Goal: Task Accomplishment & Management: Manage account settings

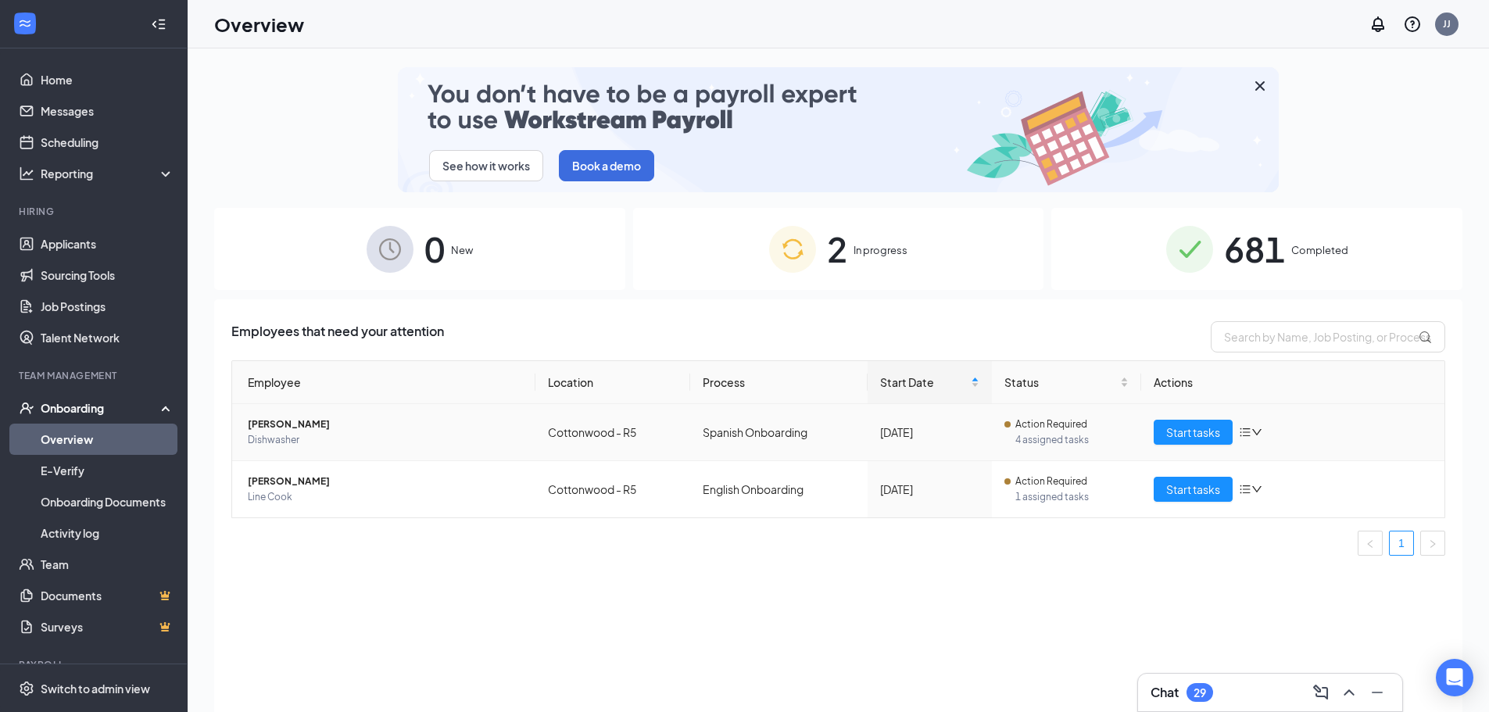
click at [319, 423] on span "[PERSON_NAME]" at bounding box center [385, 425] width 275 height 16
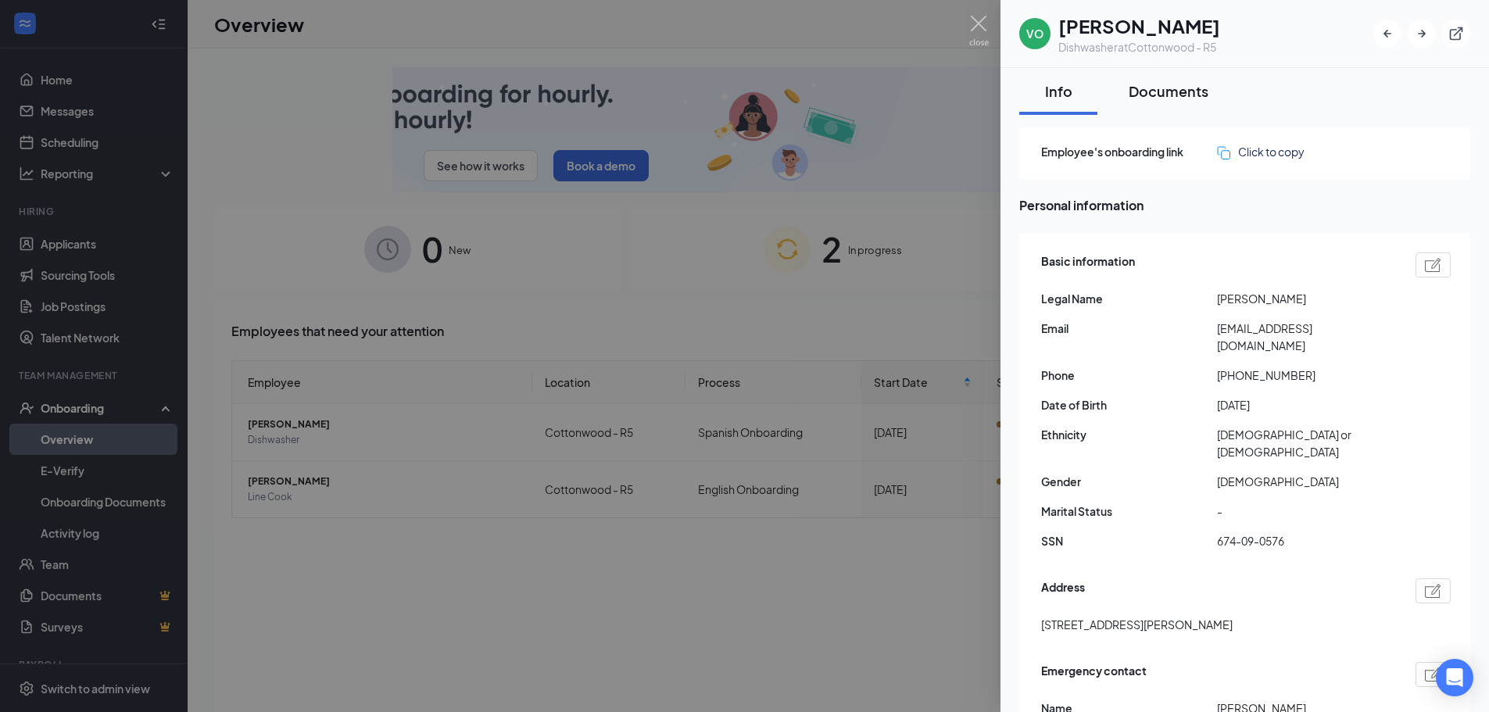
click at [1186, 92] on div "Documents" at bounding box center [1169, 91] width 80 height 20
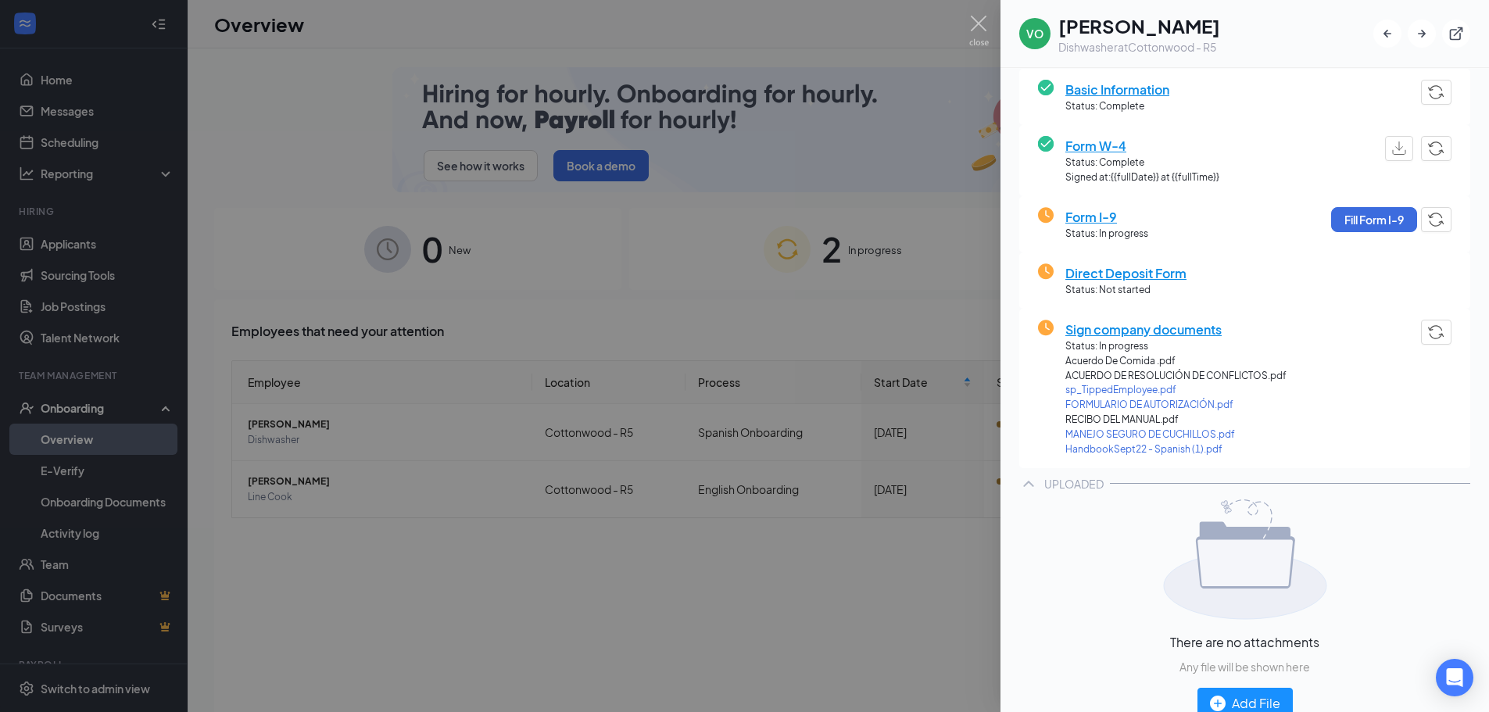
scroll to position [150, 0]
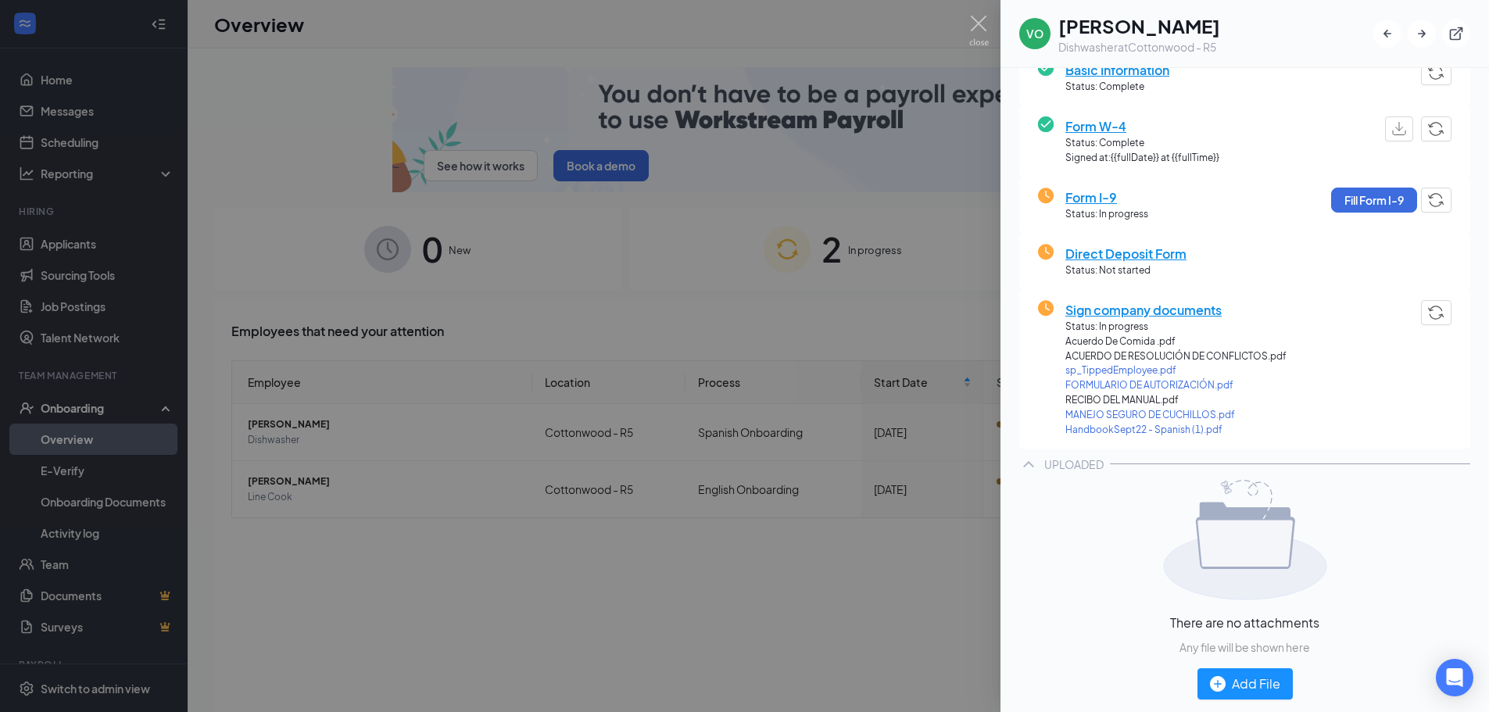
click at [1131, 314] on span "Sign company documents" at bounding box center [1175, 310] width 221 height 20
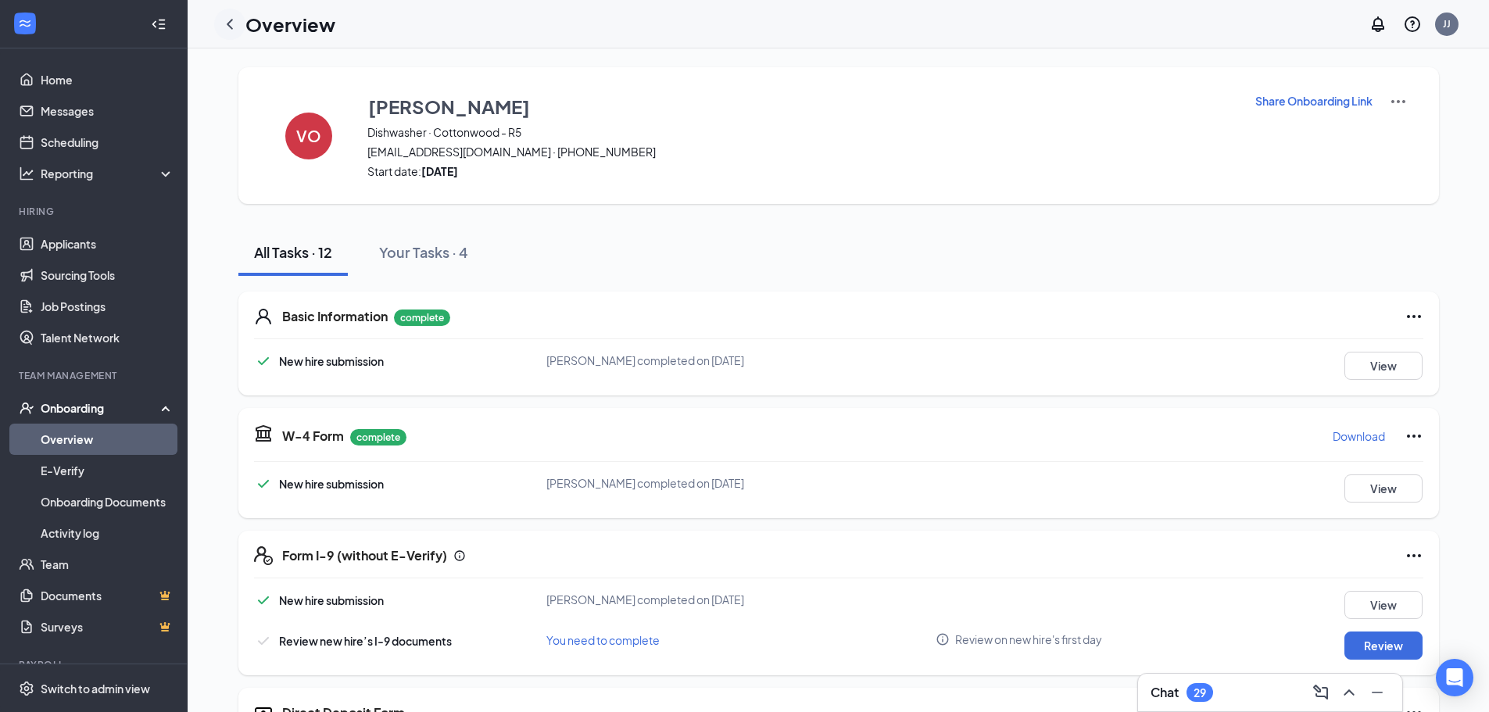
click at [232, 20] on icon "ChevronLeft" at bounding box center [230, 24] width 6 height 10
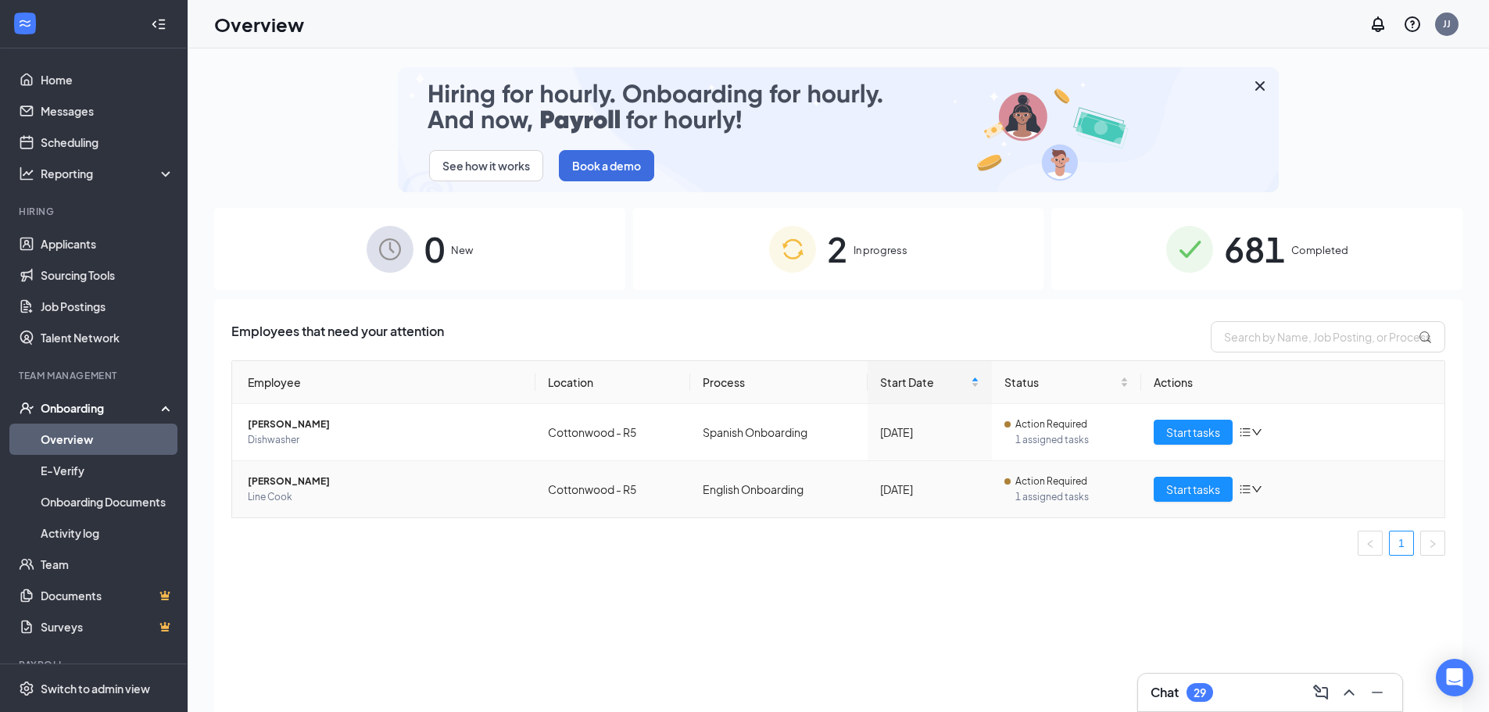
click at [249, 473] on td "[PERSON_NAME] Line Cook" at bounding box center [383, 489] width 303 height 56
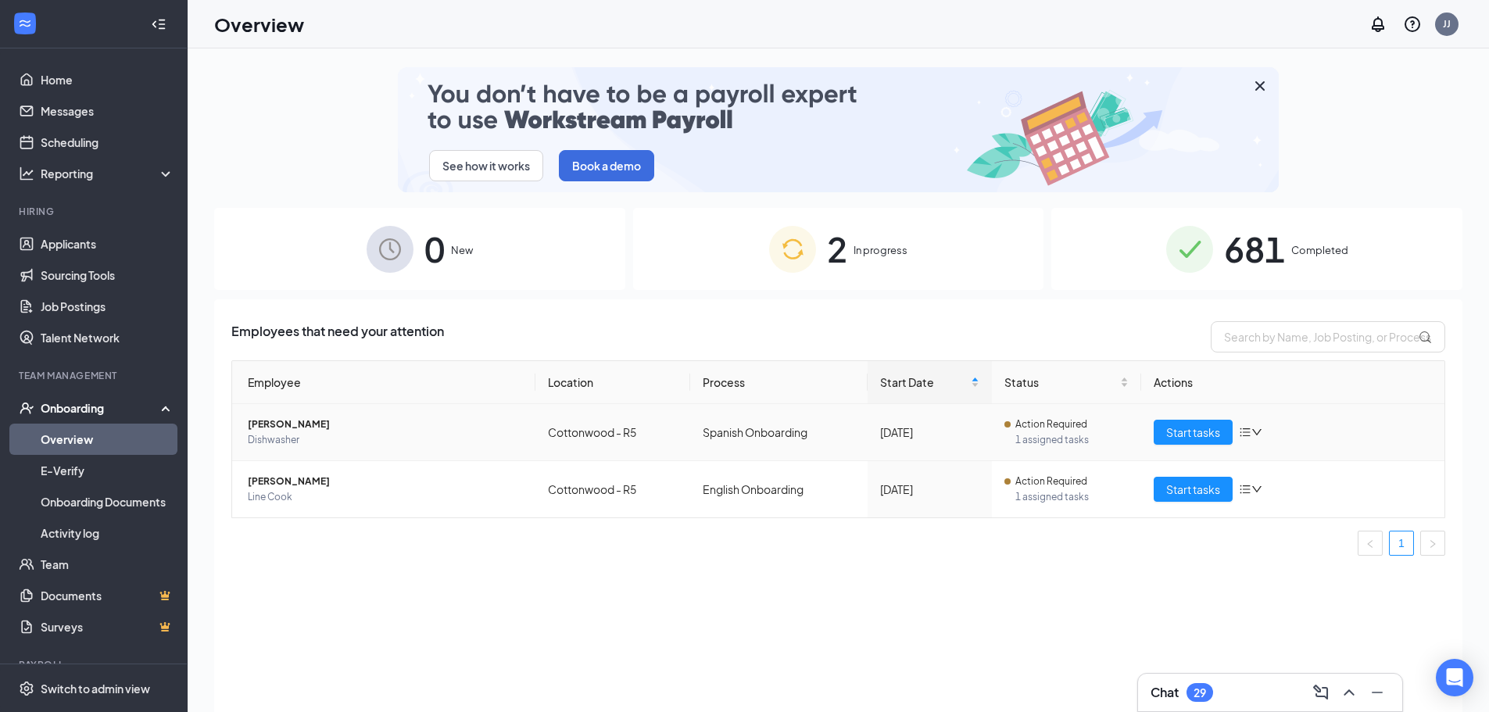
click at [322, 420] on span "[PERSON_NAME]" at bounding box center [385, 425] width 275 height 16
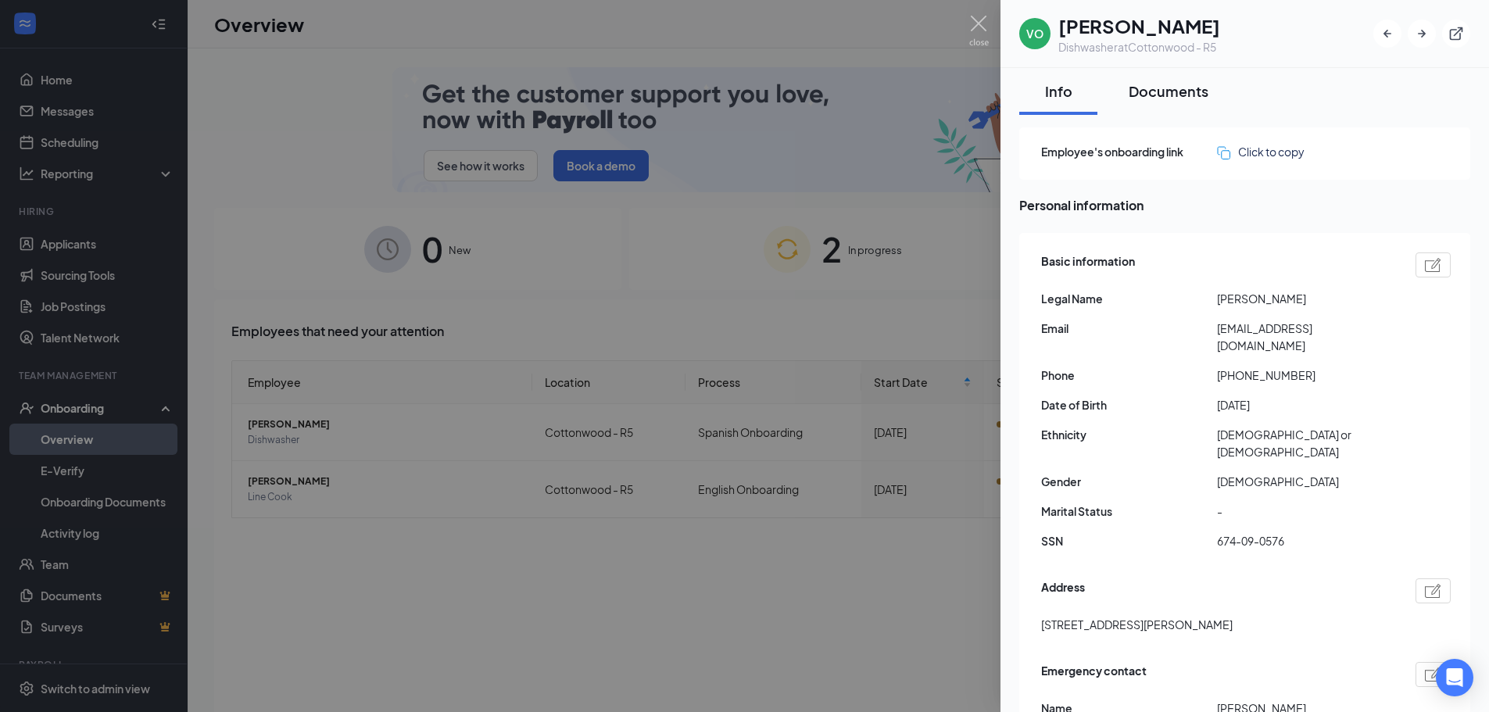
click at [1149, 88] on div "Documents" at bounding box center [1169, 91] width 80 height 20
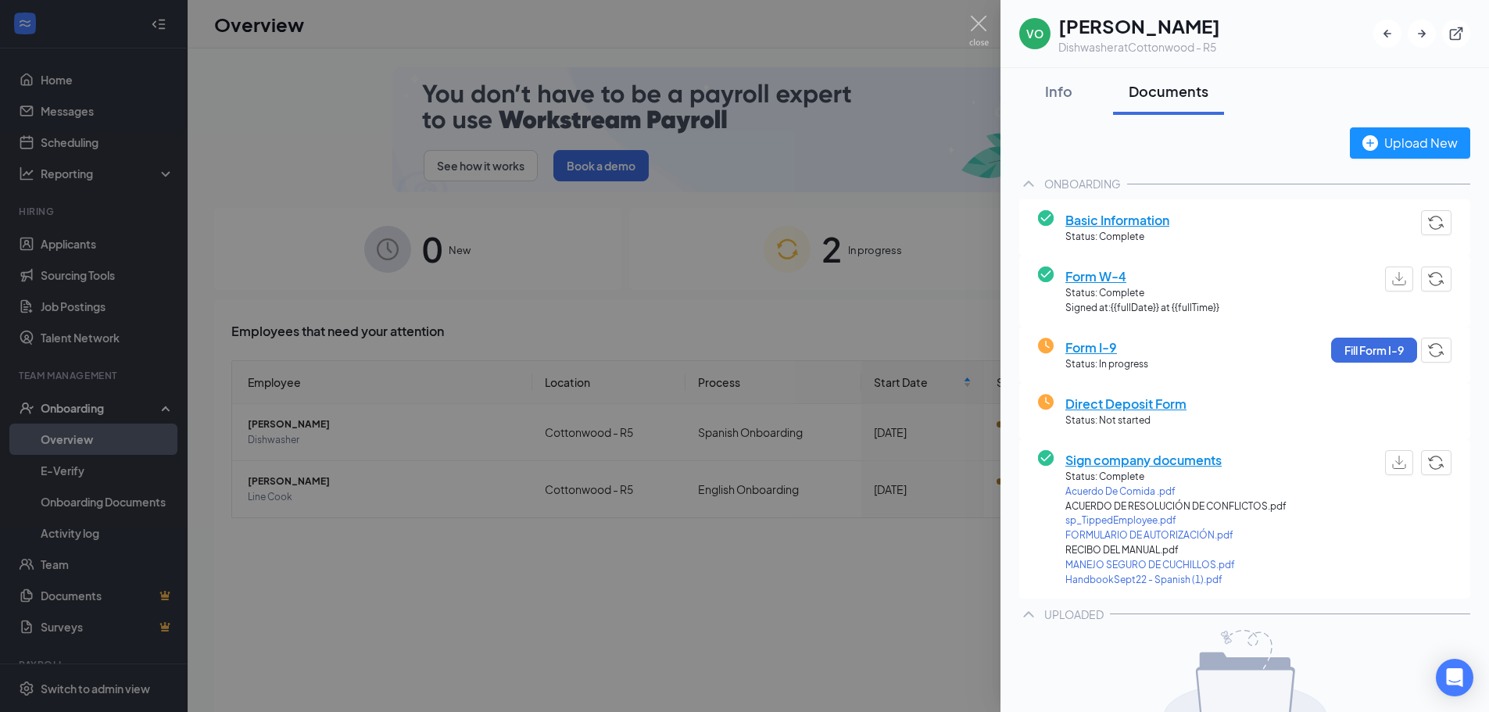
click at [1122, 461] on span "Sign company documents" at bounding box center [1175, 460] width 221 height 20
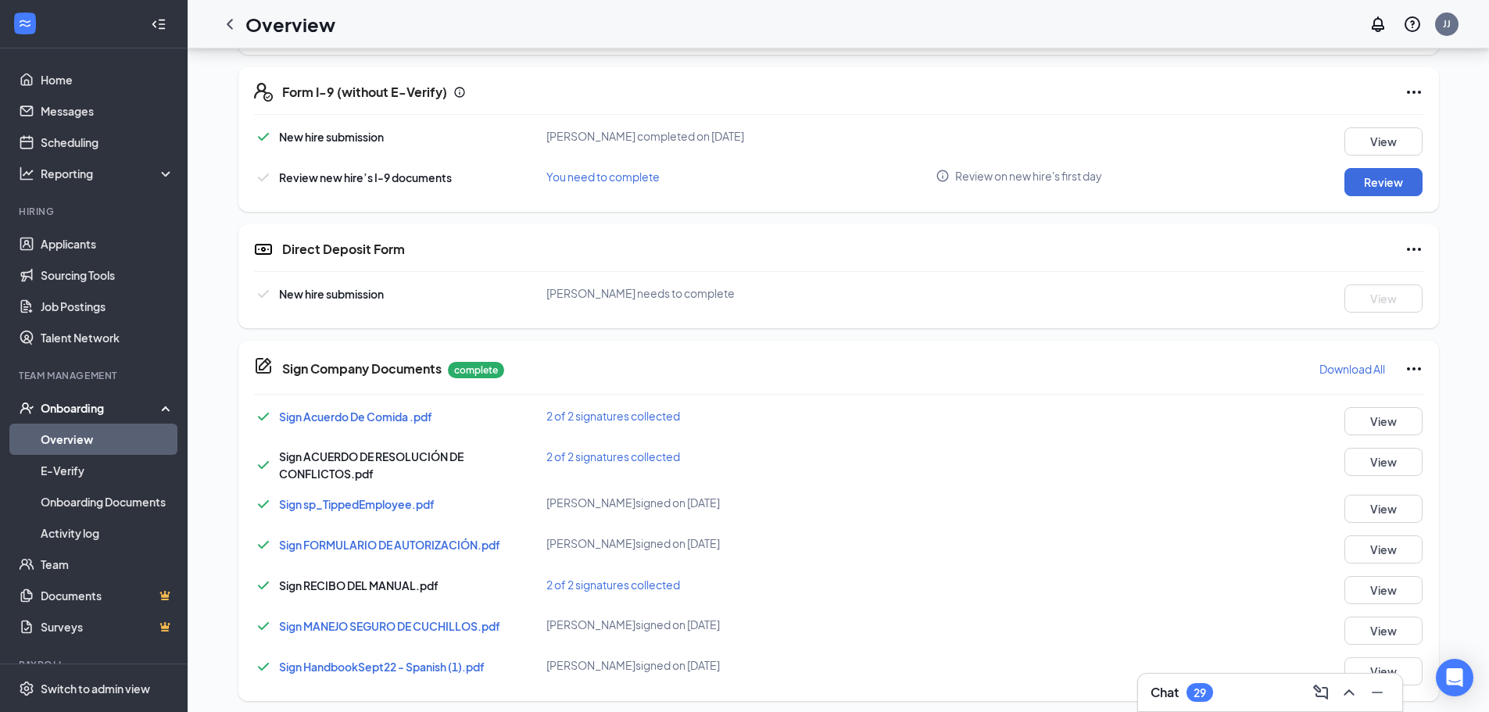
scroll to position [471, 0]
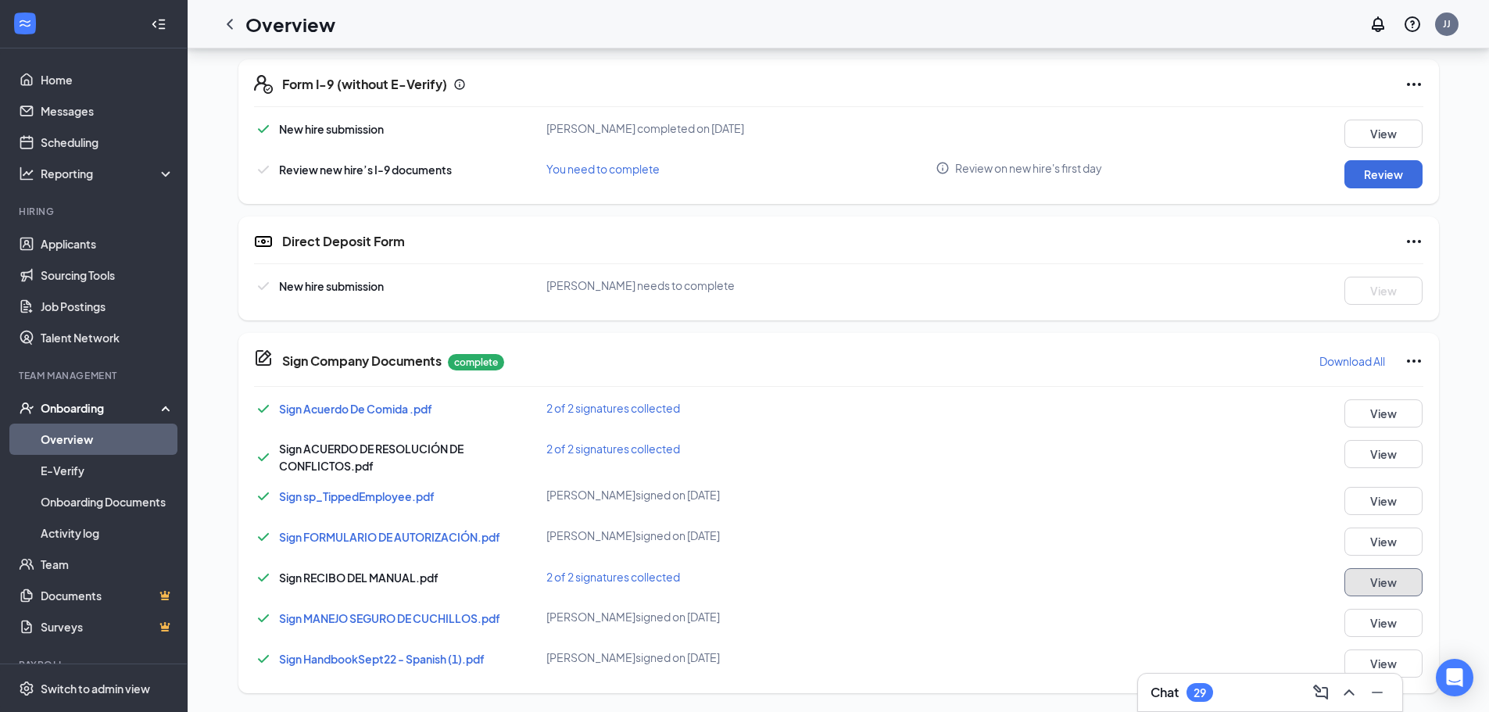
click at [1380, 580] on button "View" at bounding box center [1383, 582] width 78 height 28
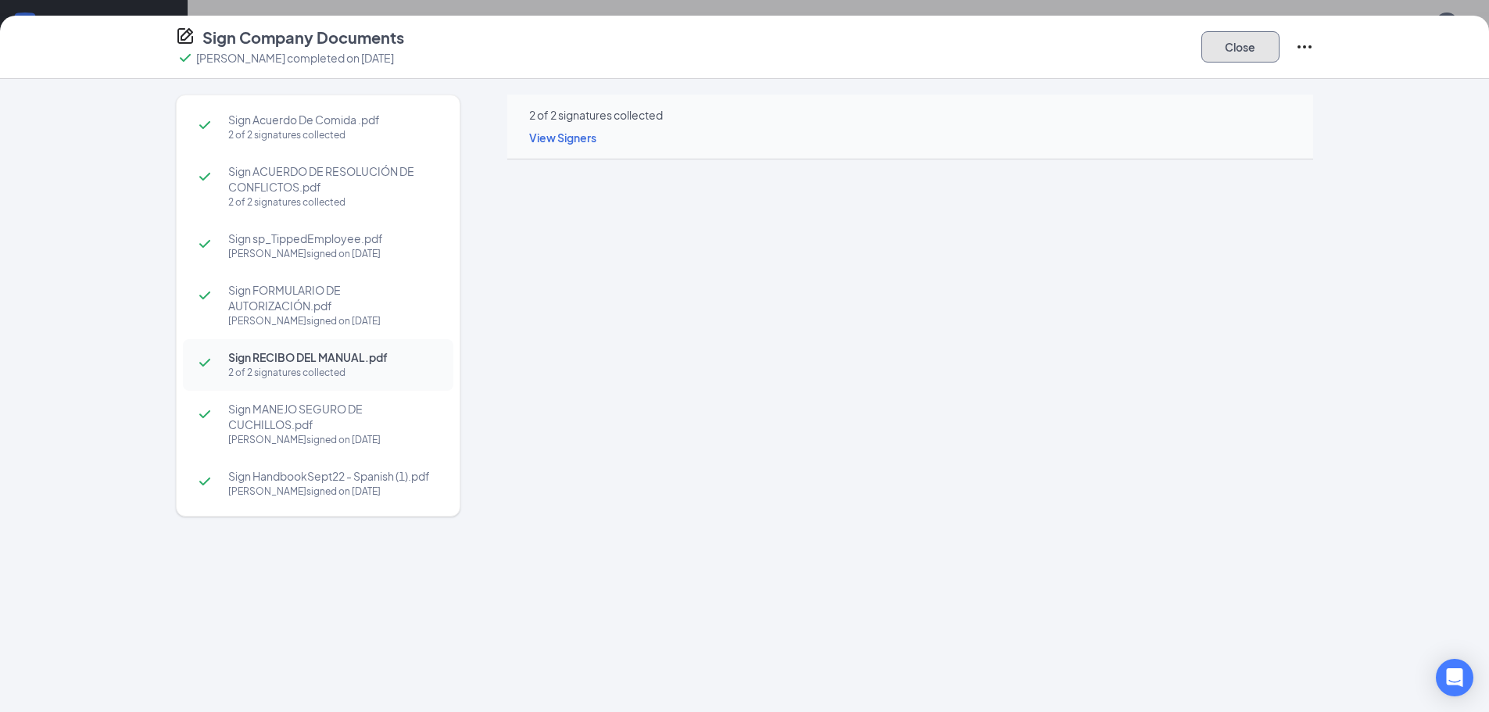
drag, startPoint x: 1226, startPoint y: 38, endPoint x: 1220, endPoint y: 48, distance: 11.9
click at [1227, 38] on button "Close" at bounding box center [1240, 46] width 78 height 31
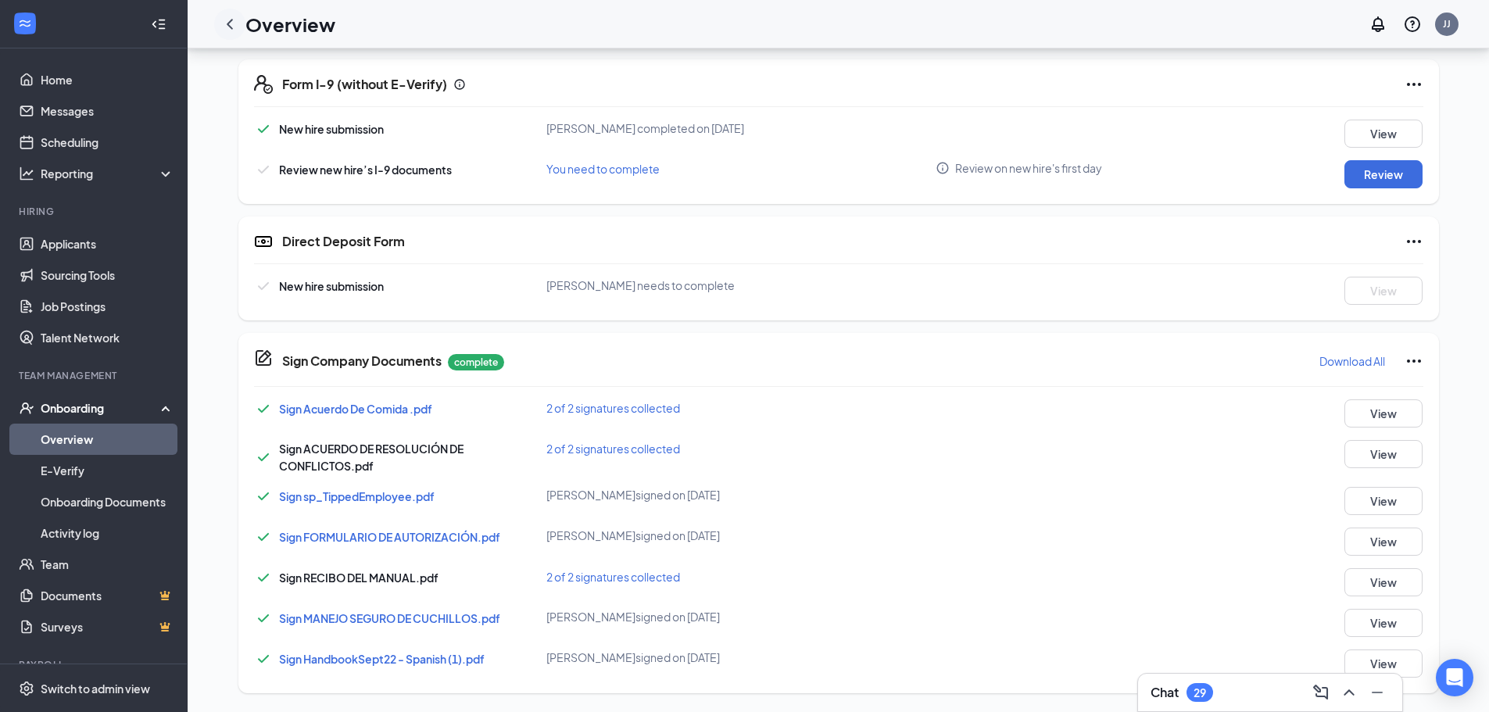
click at [231, 18] on icon "ChevronLeft" at bounding box center [229, 24] width 19 height 19
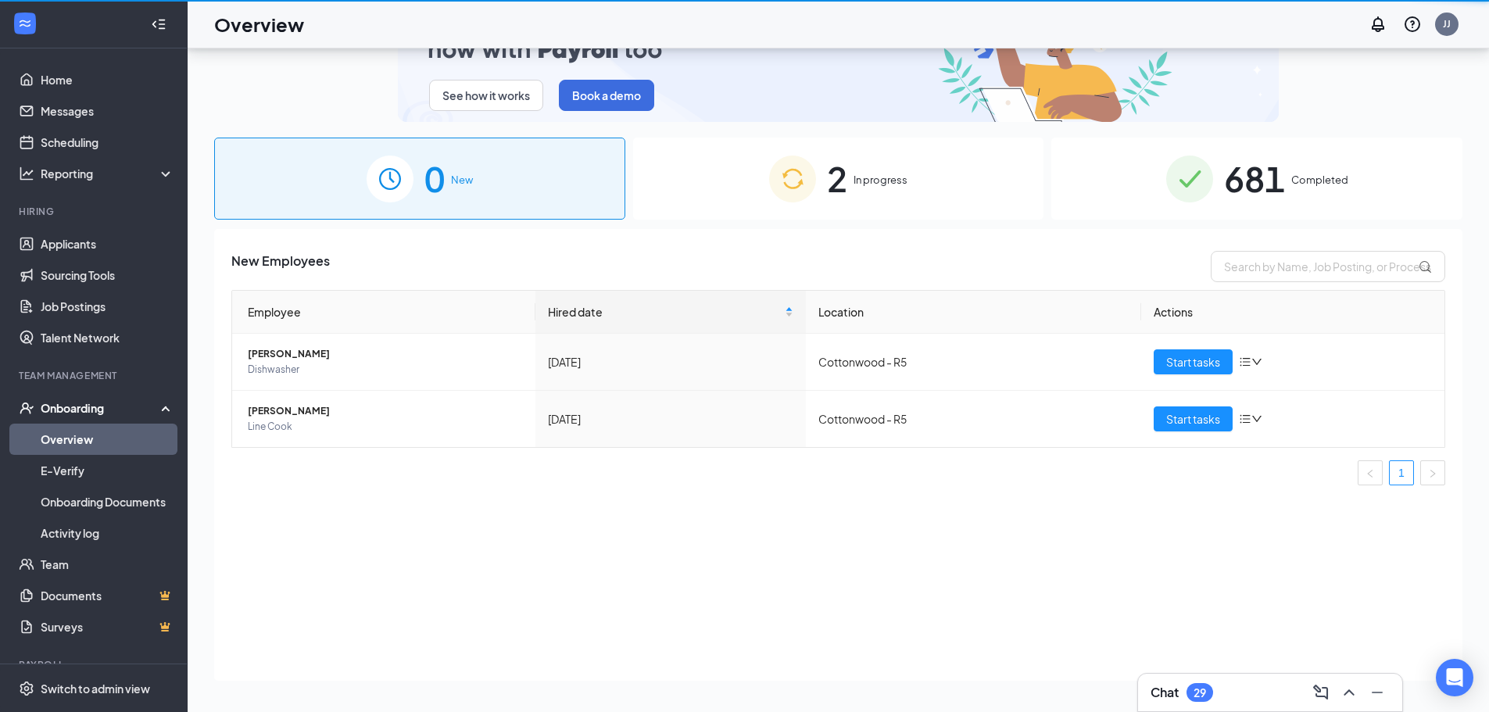
scroll to position [70, 0]
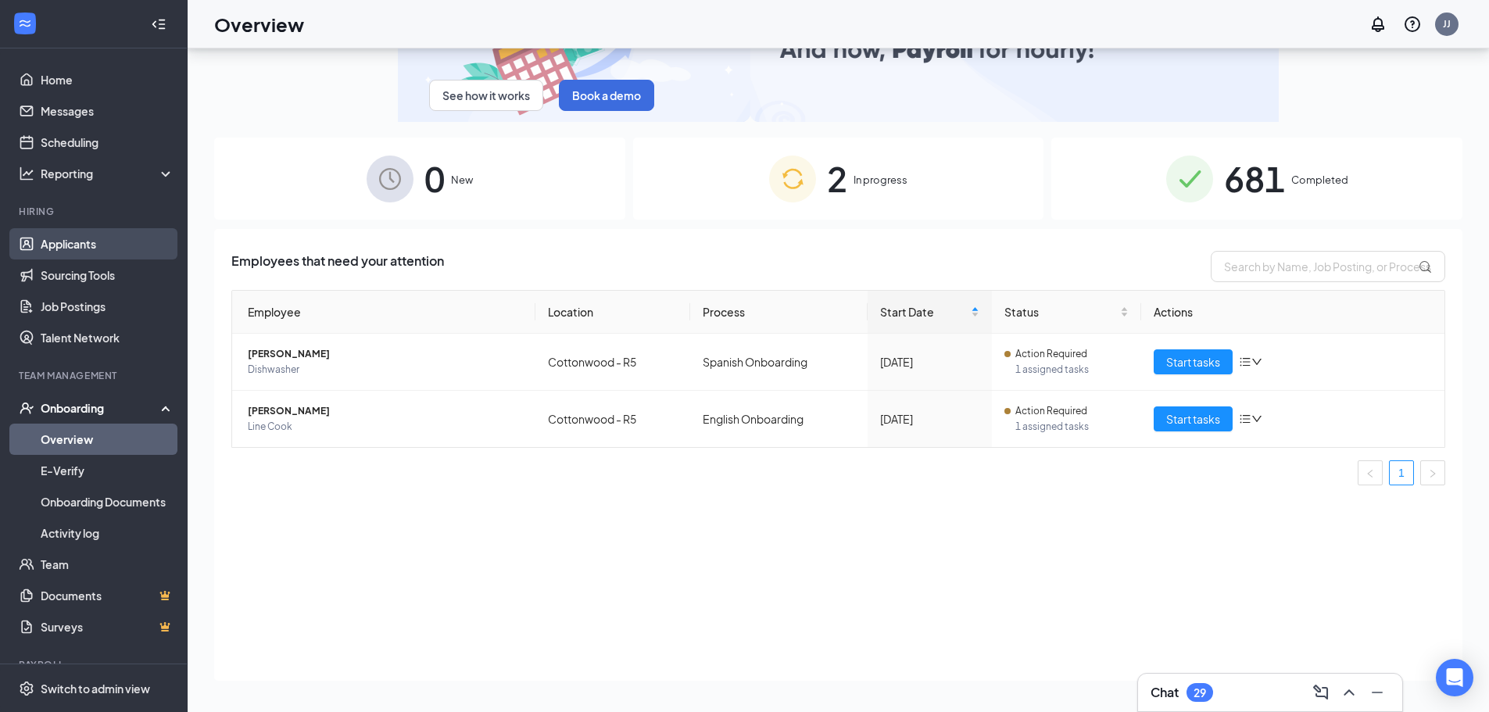
click at [55, 245] on link "Applicants" at bounding box center [108, 243] width 134 height 31
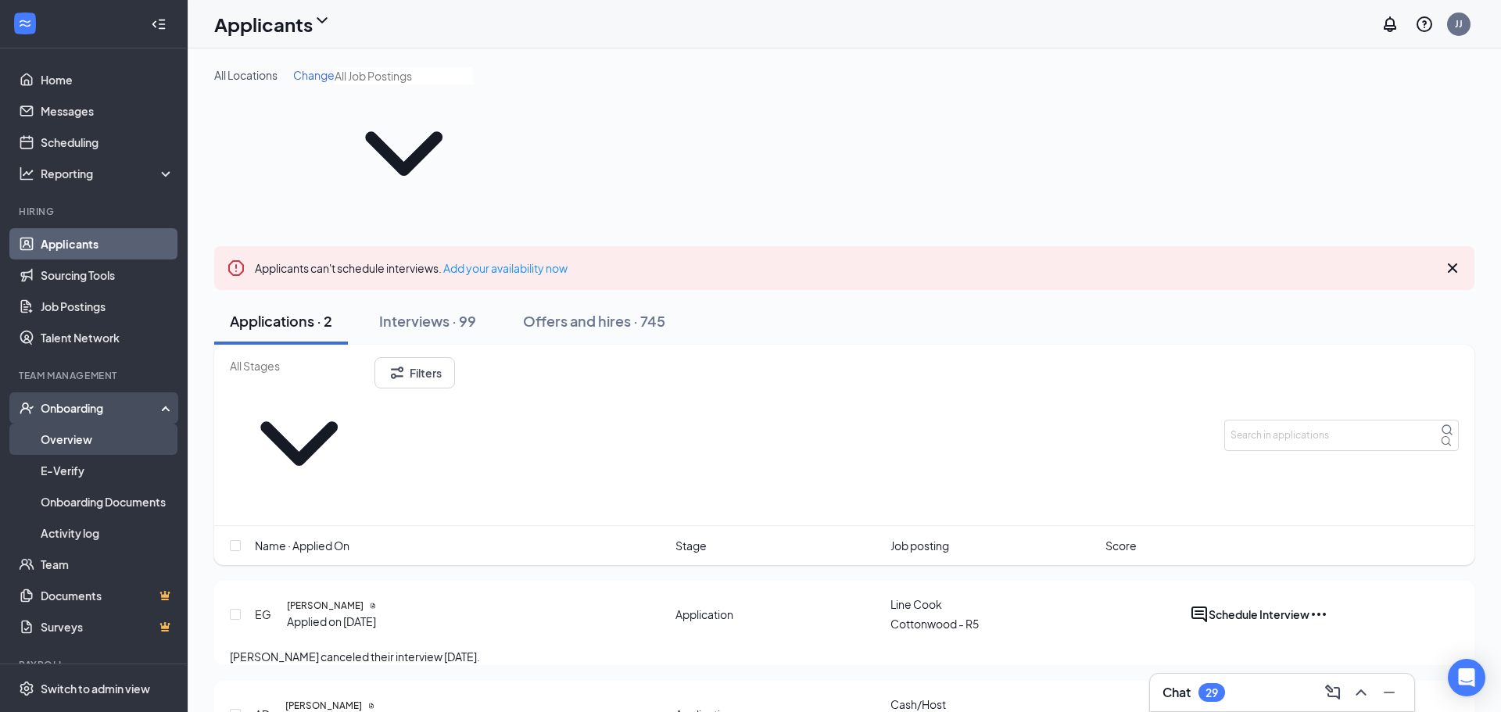
click at [64, 440] on link "Overview" at bounding box center [108, 439] width 134 height 31
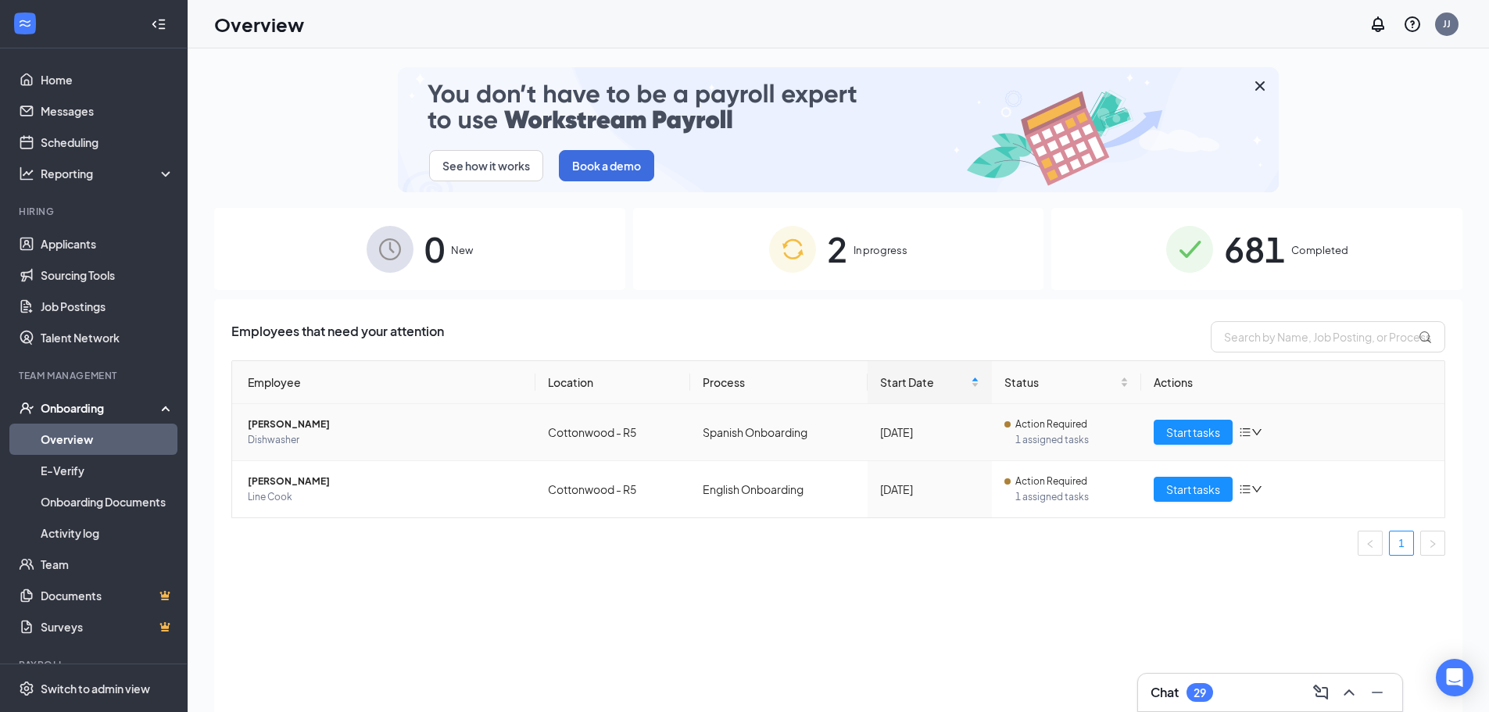
click at [303, 417] on span "[PERSON_NAME]" at bounding box center [385, 425] width 275 height 16
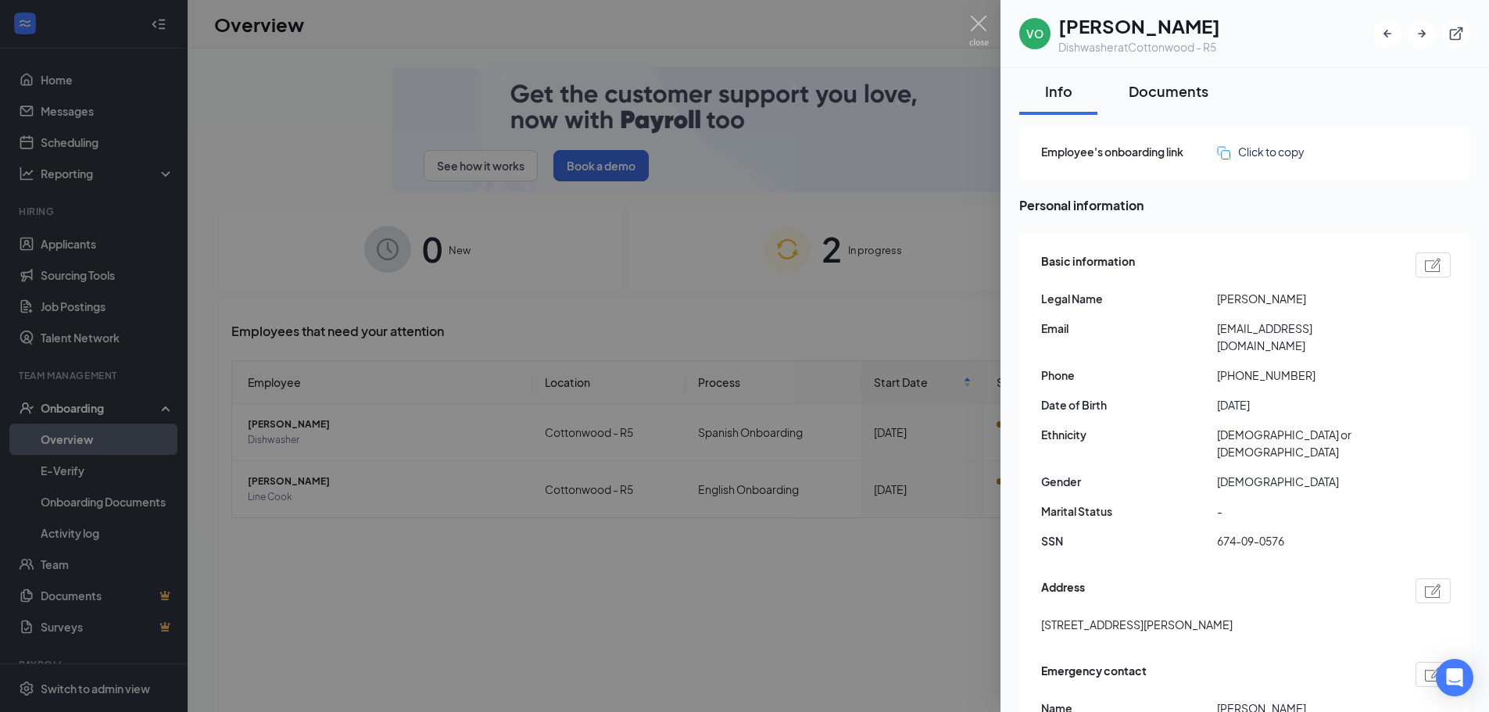
click at [1174, 93] on div "Documents" at bounding box center [1169, 91] width 80 height 20
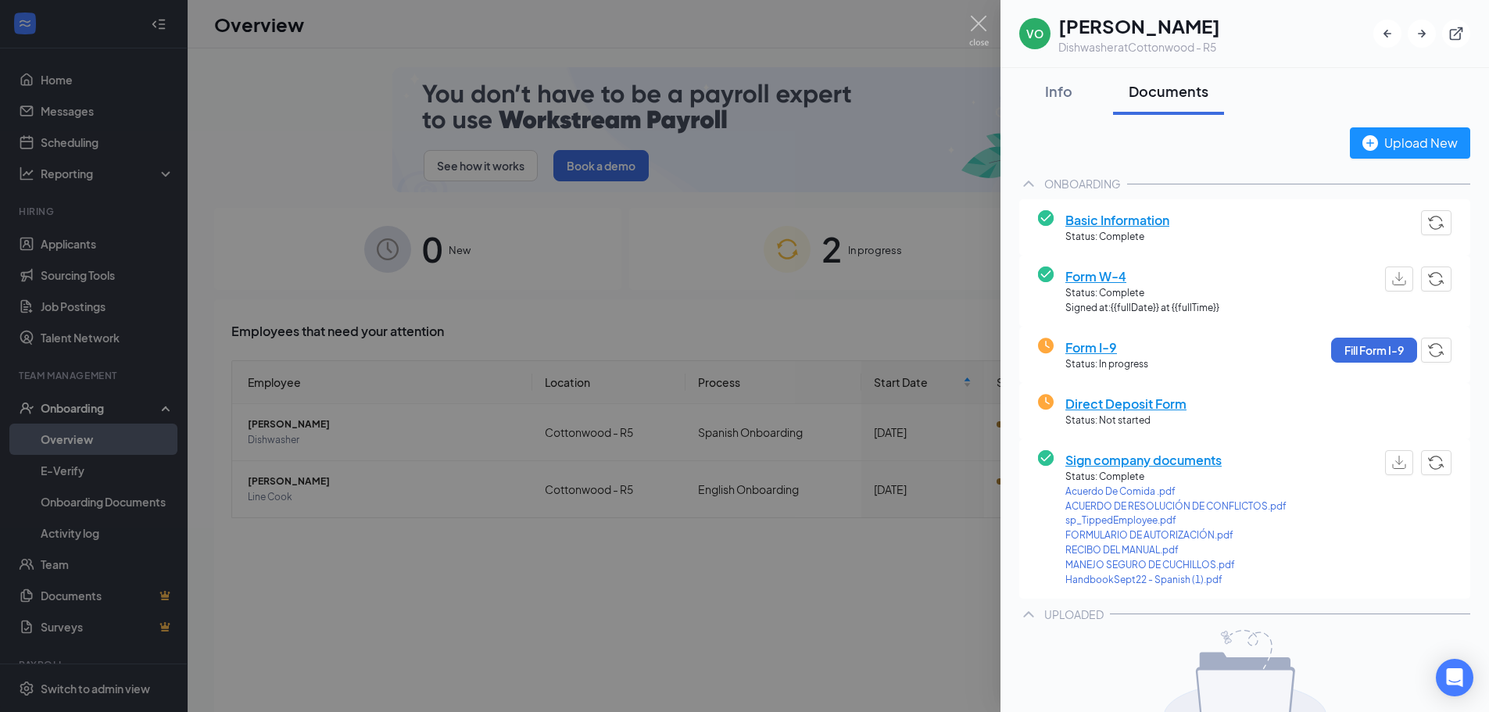
click at [1092, 458] on span "Sign company documents" at bounding box center [1175, 460] width 221 height 20
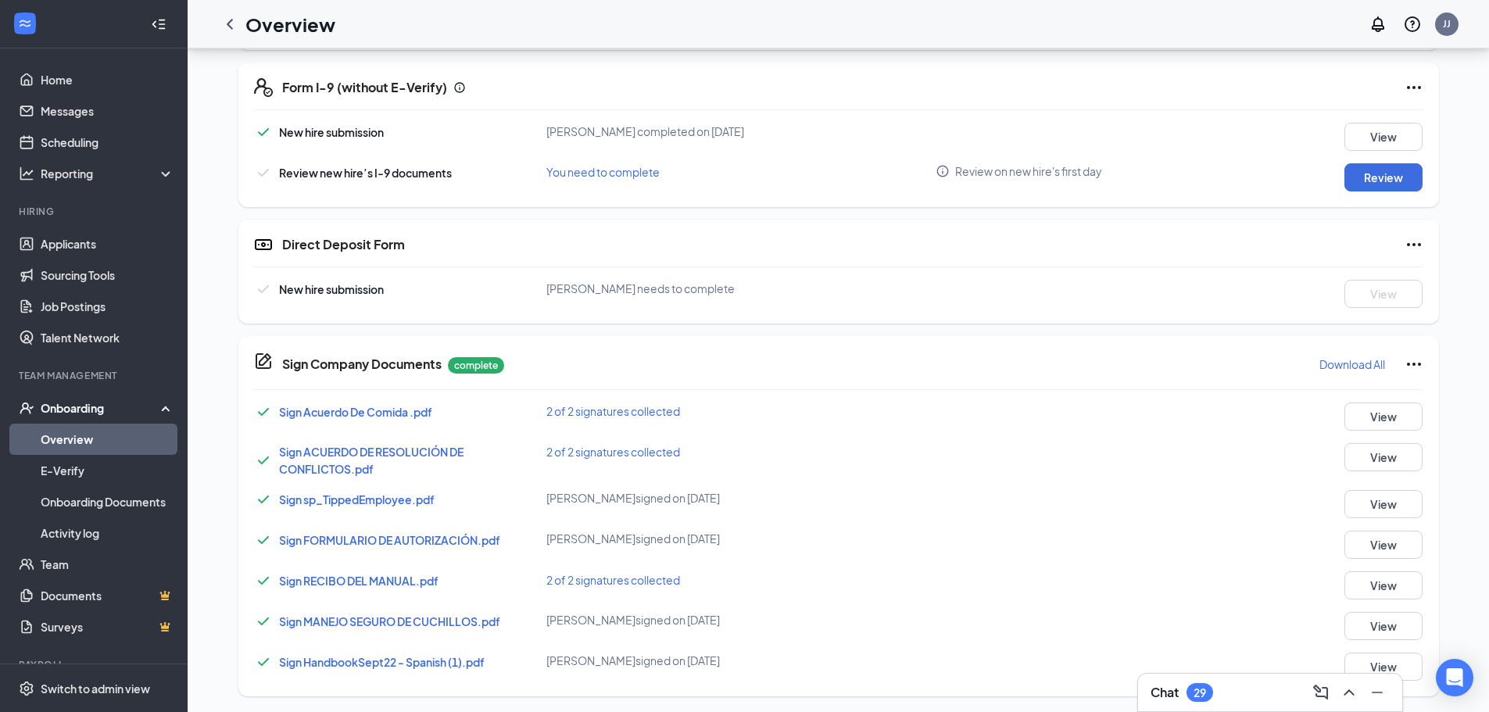
scroll to position [471, 0]
click at [1376, 581] on button "View" at bounding box center [1383, 582] width 78 height 28
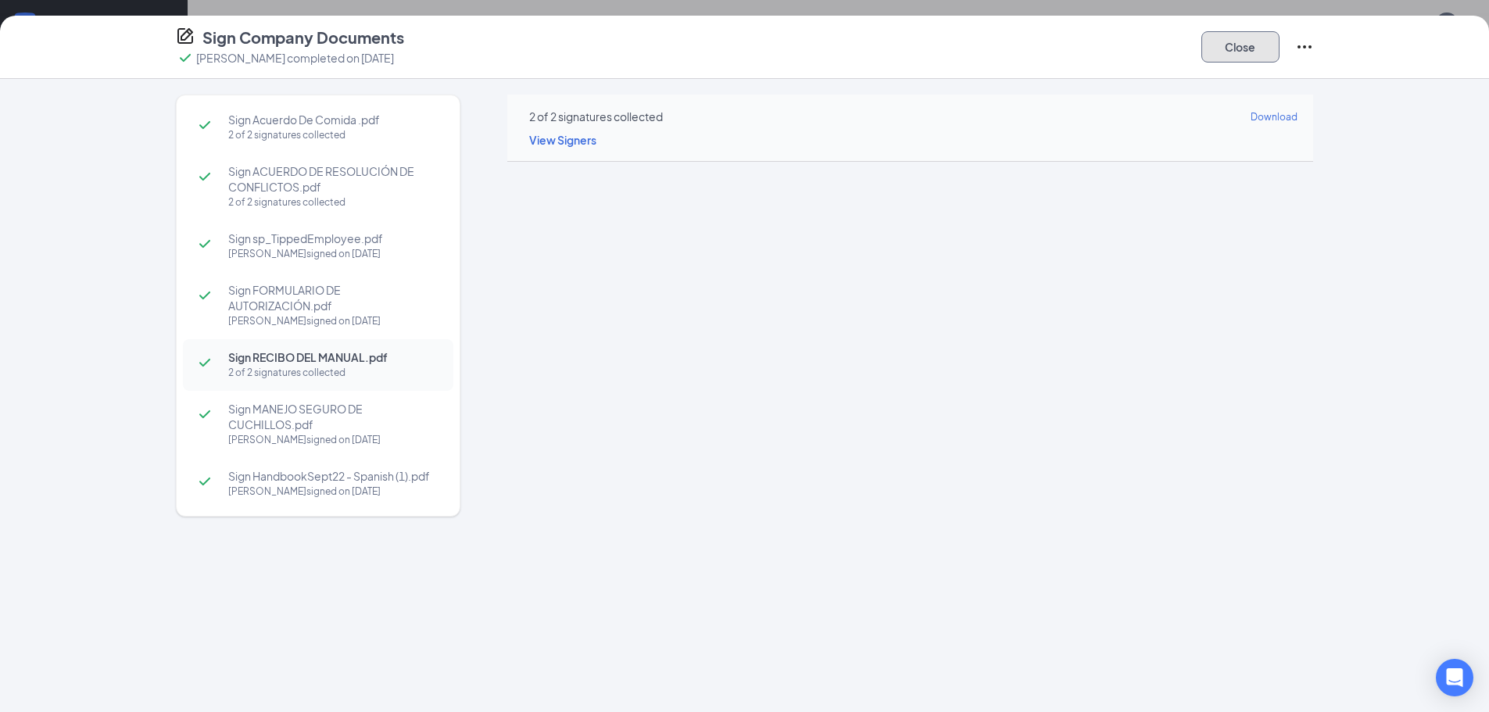
click at [1244, 41] on button "Close" at bounding box center [1240, 46] width 78 height 31
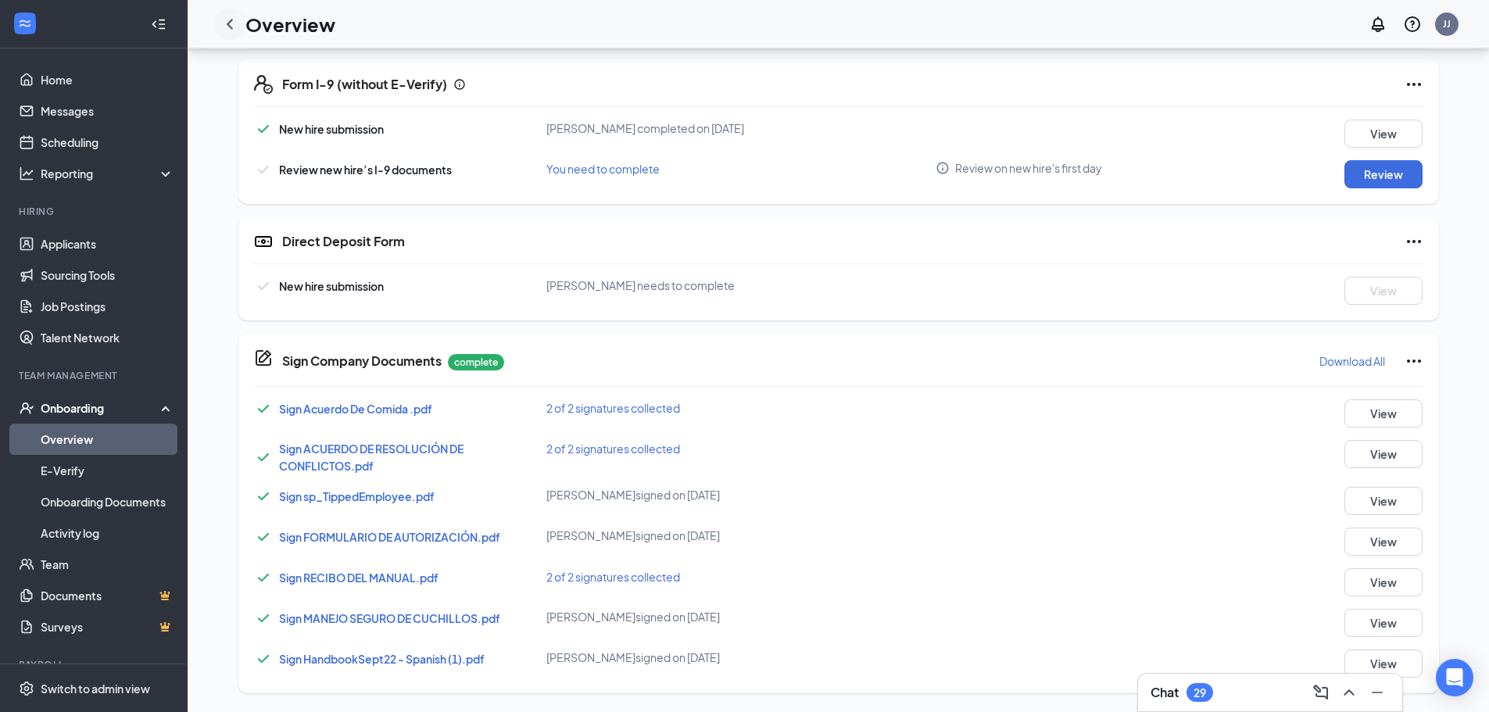
click at [230, 20] on icon "ChevronLeft" at bounding box center [229, 24] width 19 height 19
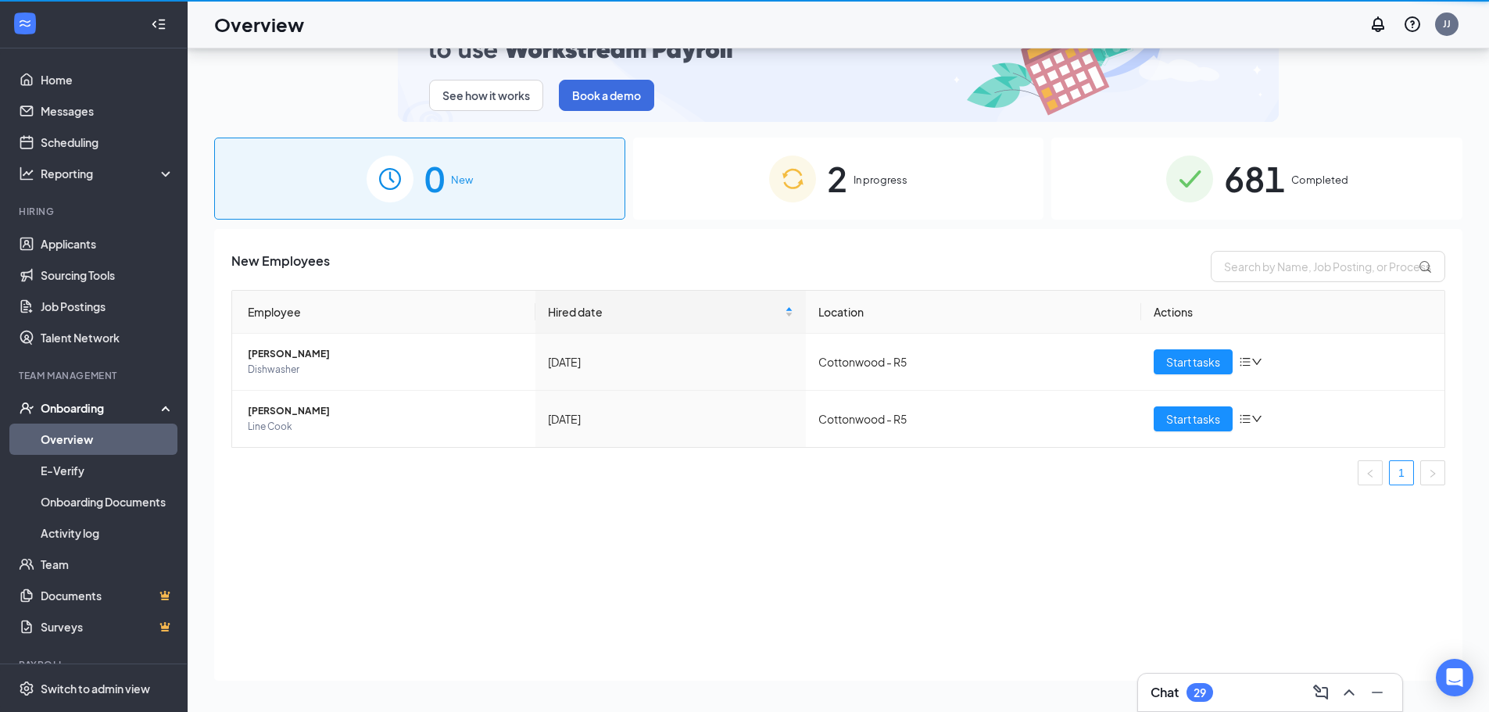
scroll to position [70, 0]
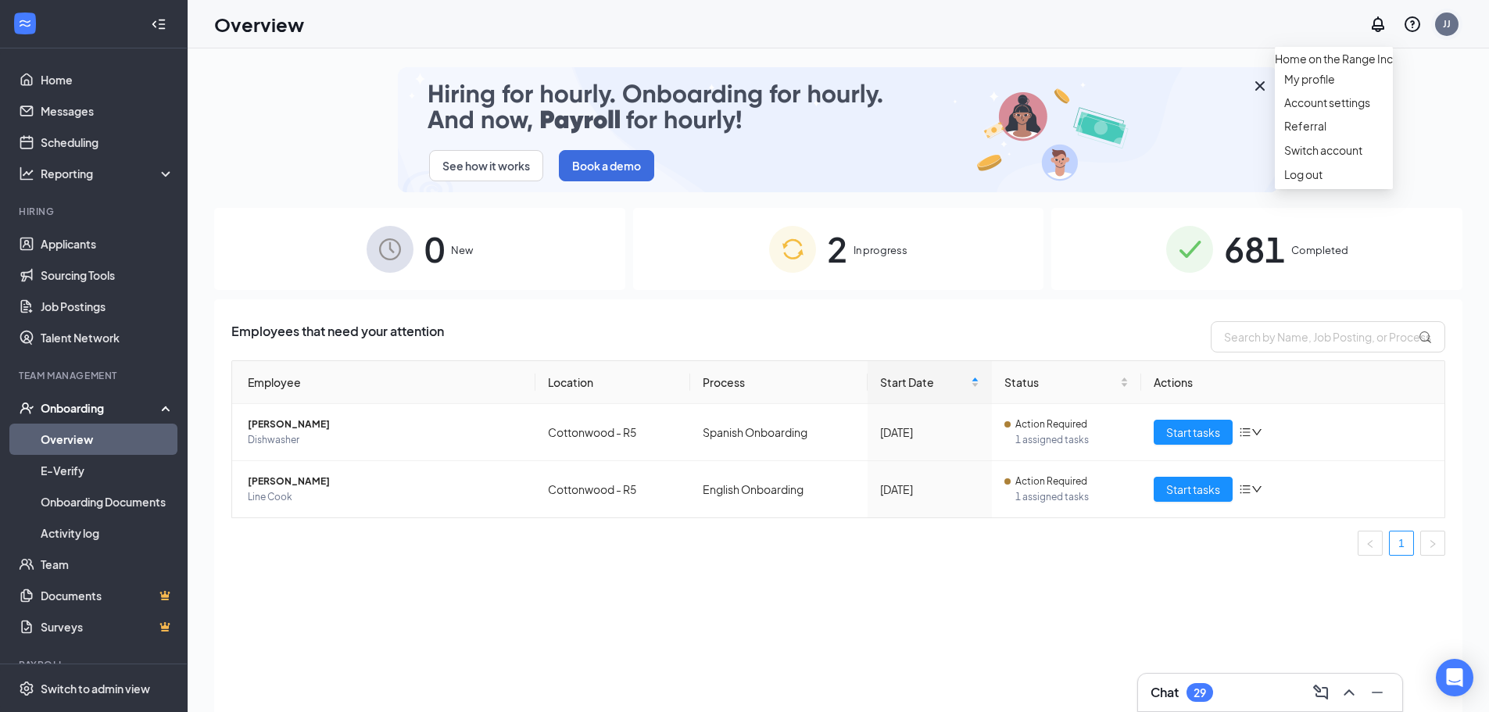
click at [1455, 24] on div "JJ" at bounding box center [1446, 24] width 23 height 23
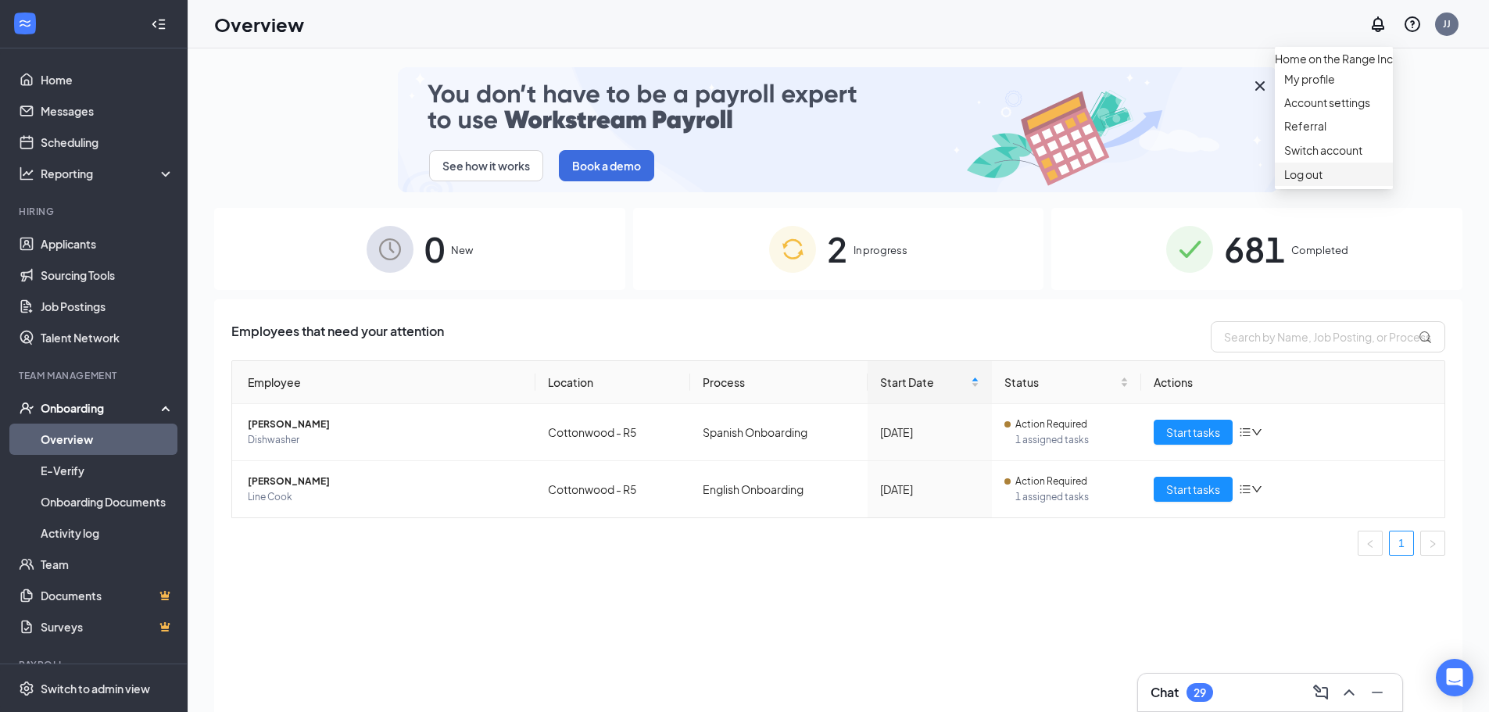
click at [1301, 182] on div "Log out" at bounding box center [1333, 174] width 99 height 16
